Goal: Task Accomplishment & Management: Use online tool/utility

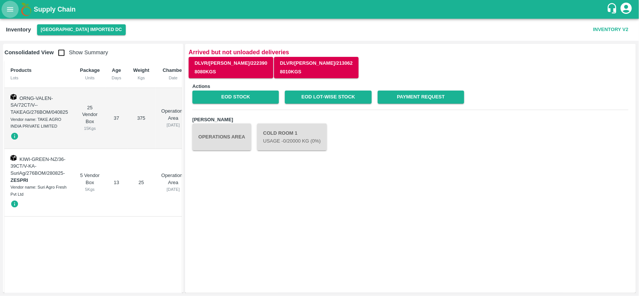
drag, startPoint x: 0, startPoint y: 0, endPoint x: 13, endPoint y: 10, distance: 16.8
click at [13, 10] on icon "open drawer" at bounding box center [10, 9] width 6 height 4
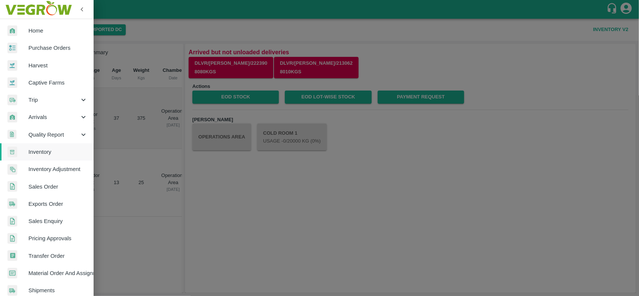
scroll to position [130, 0]
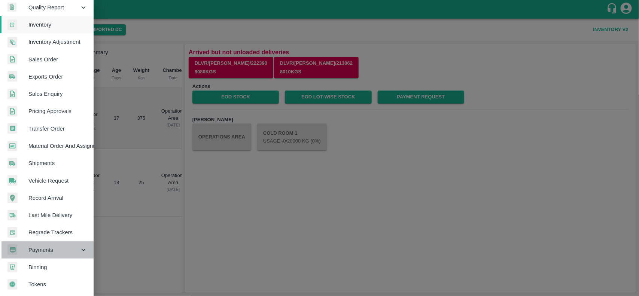
click at [55, 246] on span "Payments" at bounding box center [53, 250] width 51 height 8
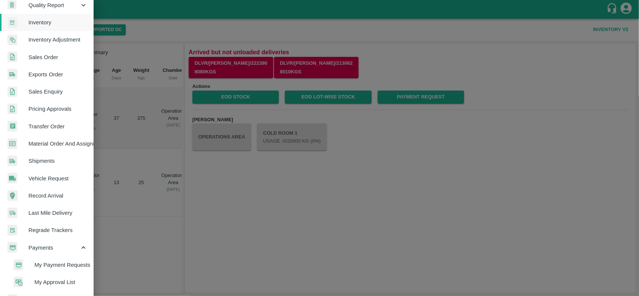
click at [58, 262] on span "My Payment Requests" at bounding box center [60, 265] width 53 height 8
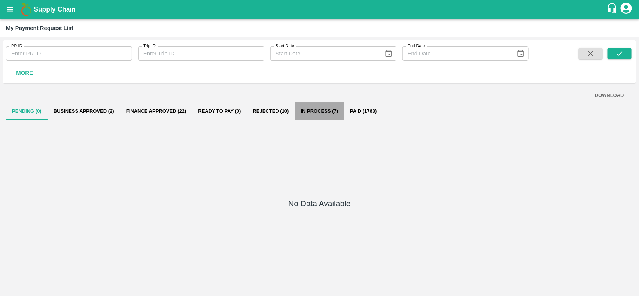
click at [330, 111] on button "In Process (7)" at bounding box center [319, 111] width 49 height 18
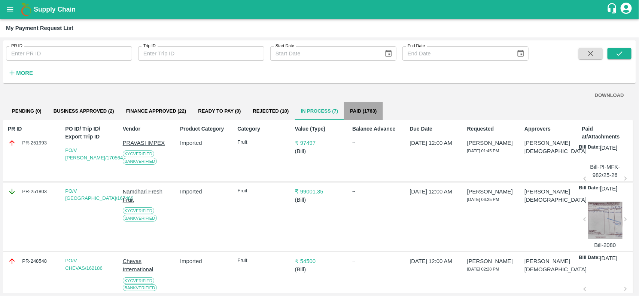
click at [366, 110] on button "Paid (1763)" at bounding box center [363, 111] width 39 height 18
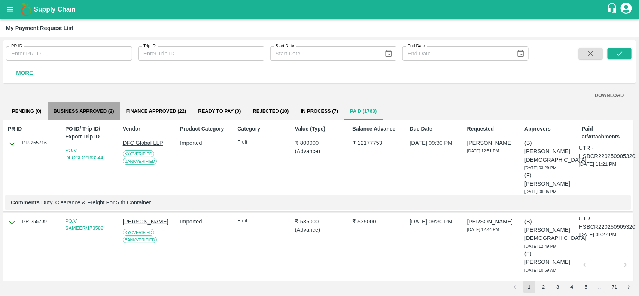
click at [71, 110] on button "Business Approved (2)" at bounding box center [84, 111] width 73 height 18
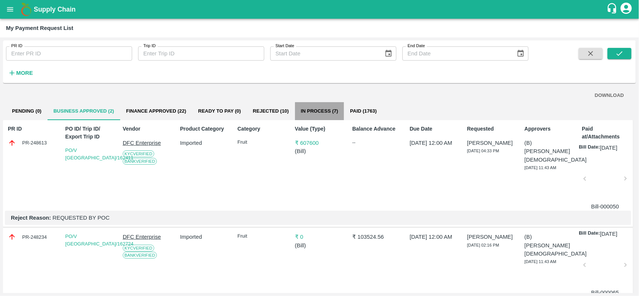
click at [315, 107] on button "In Process (7)" at bounding box center [319, 111] width 49 height 18
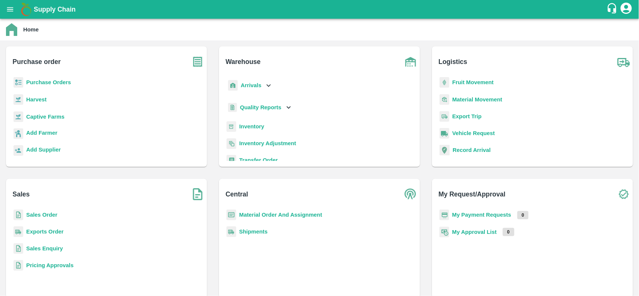
click at [49, 85] on b "Purchase Orders" at bounding box center [48, 82] width 45 height 6
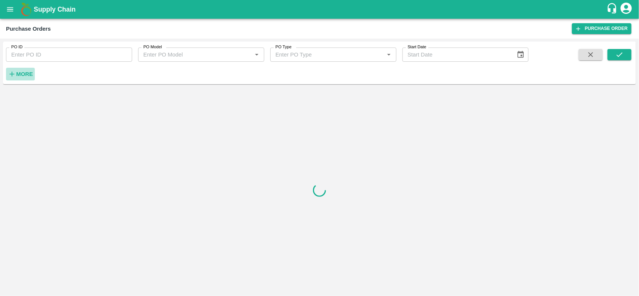
click at [21, 71] on strong "More" at bounding box center [24, 74] width 17 height 6
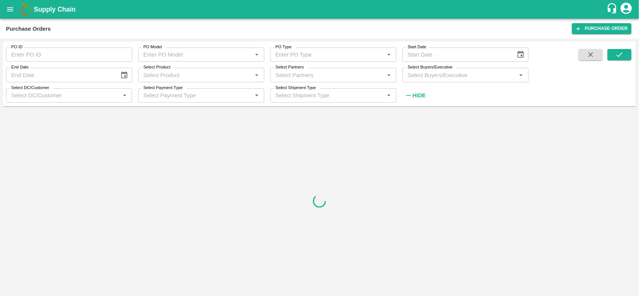
click at [289, 69] on label "Select Partners" at bounding box center [290, 67] width 28 height 6
click at [289, 70] on input "Select Partners" at bounding box center [327, 75] width 109 height 10
type input "V"
type input "u"
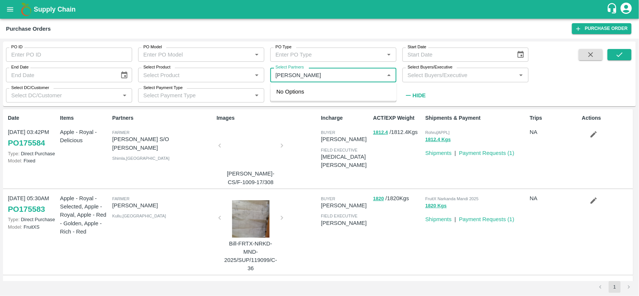
type input "[PERSON_NAME]"
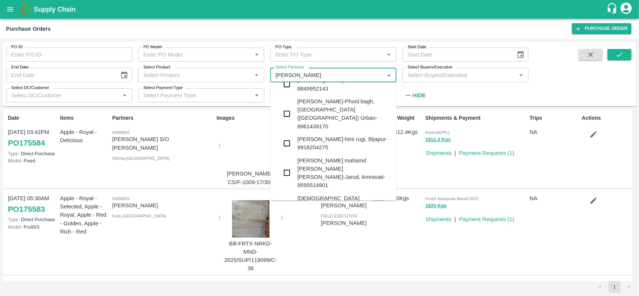
scroll to position [155, 0]
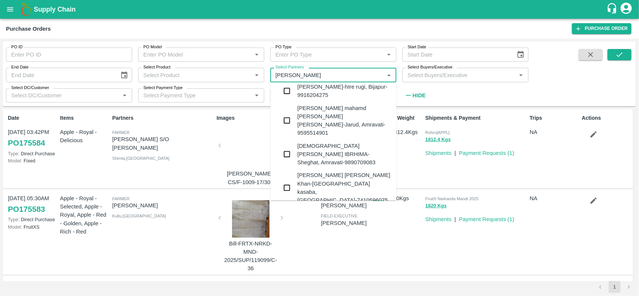
click at [286, 239] on input "checkbox" at bounding box center [287, 246] width 15 height 15
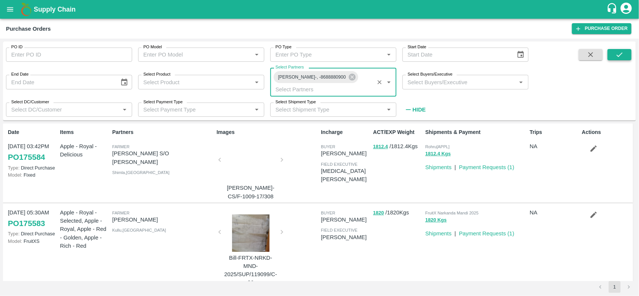
click at [622, 58] on icon "submit" at bounding box center [620, 55] width 8 height 8
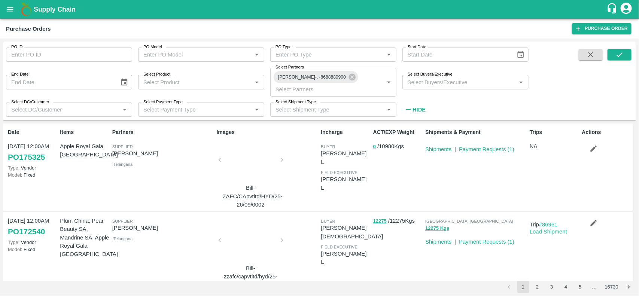
click at [502, 145] on p "Payment Requests ( 1 )" at bounding box center [486, 149] width 55 height 8
click at [489, 146] on link "Payment Requests ( 1 )" at bounding box center [486, 149] width 55 height 6
